Goal: Information Seeking & Learning: Learn about a topic

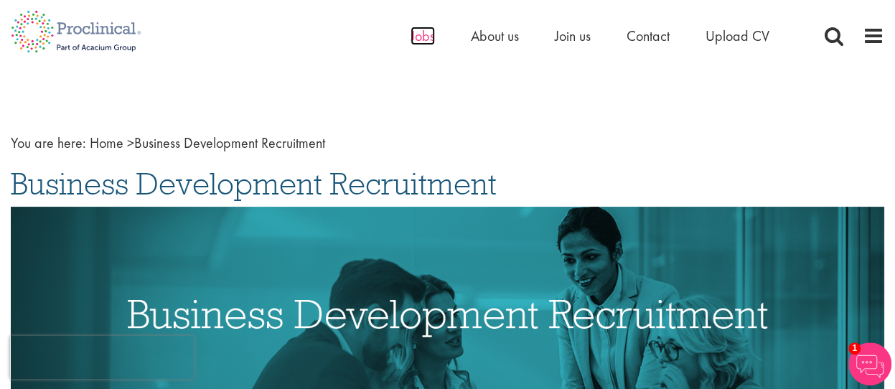
click at [422, 37] on span "Jobs" at bounding box center [422, 36] width 24 height 19
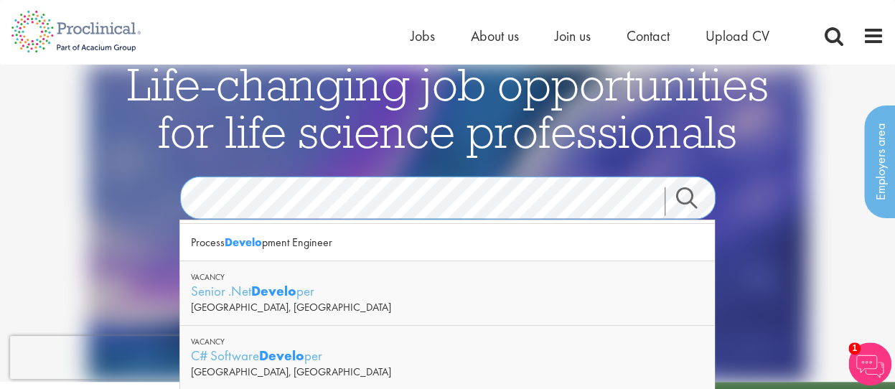
scroll to position [72, 0]
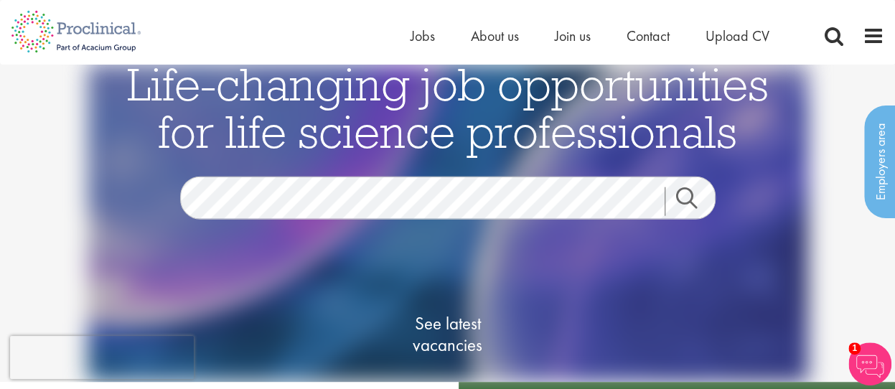
click at [681, 199] on link "Search" at bounding box center [695, 201] width 62 height 29
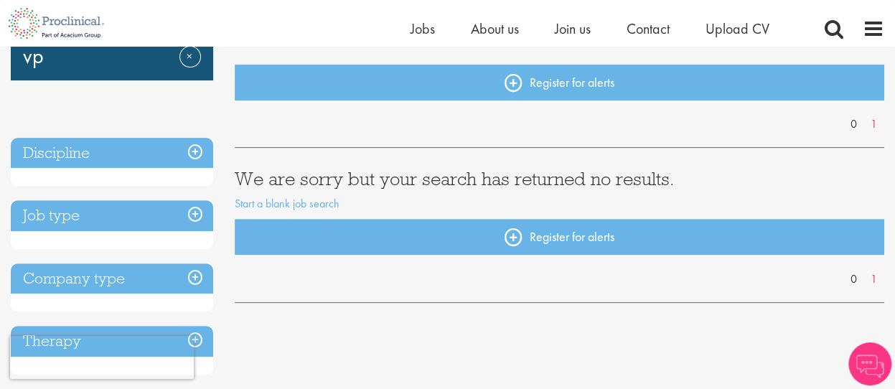
scroll to position [143, 0]
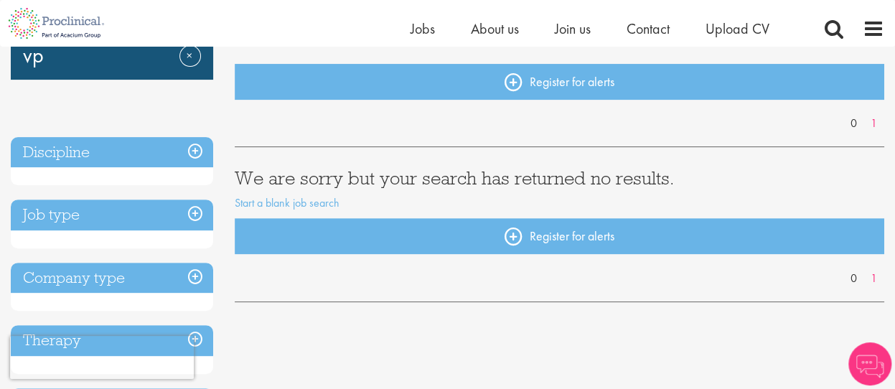
click at [185, 207] on h3 "Job type" at bounding box center [112, 214] width 202 height 31
click at [190, 150] on h3 "Discipline" at bounding box center [112, 152] width 202 height 31
click at [76, 147] on h3 "Discipline" at bounding box center [112, 152] width 202 height 31
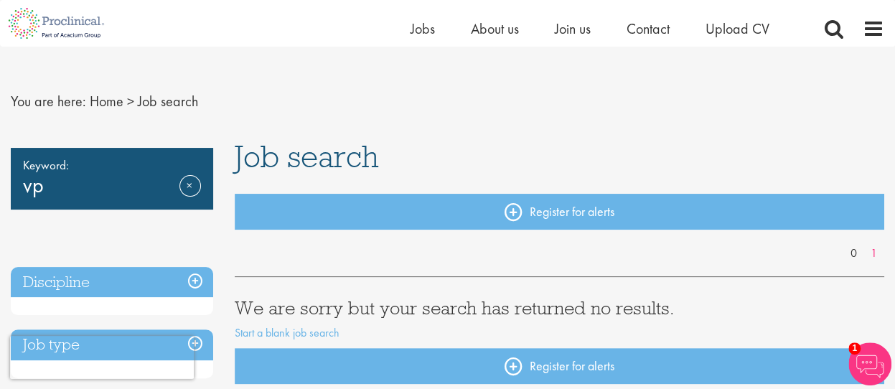
scroll to position [11, 0]
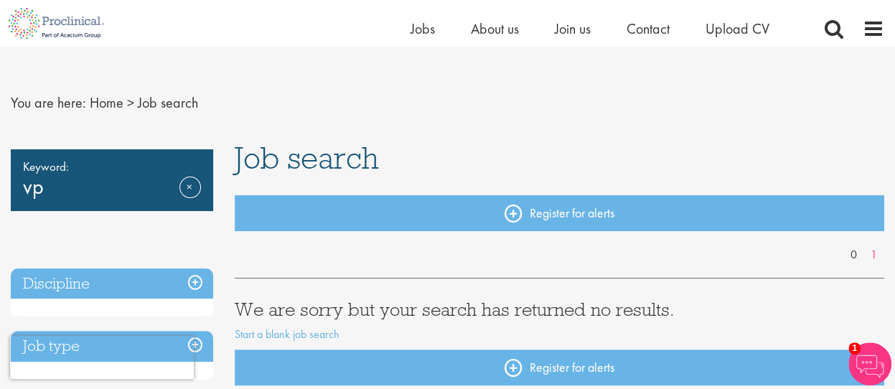
click at [49, 189] on div "Keyword: vp Remove" at bounding box center [112, 180] width 202 height 62
drag, startPoint x: 45, startPoint y: 184, endPoint x: 9, endPoint y: 187, distance: 36.7
click at [192, 183] on link "Remove" at bounding box center [190, 197] width 22 height 42
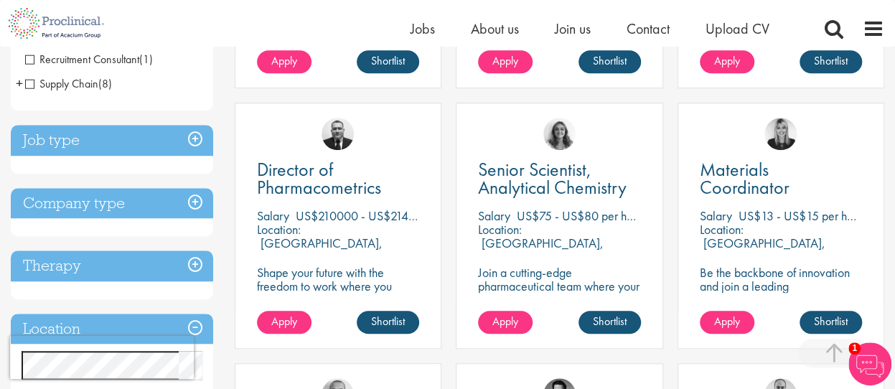
scroll to position [483, 0]
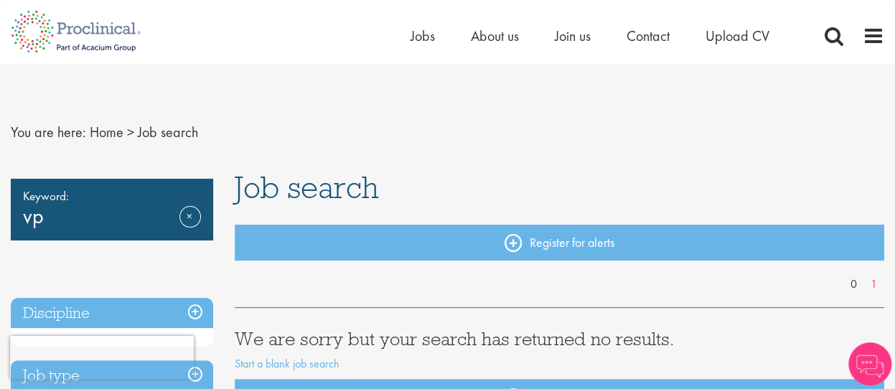
scroll to position [11, 0]
